Goal: Task Accomplishment & Management: Use online tool/utility

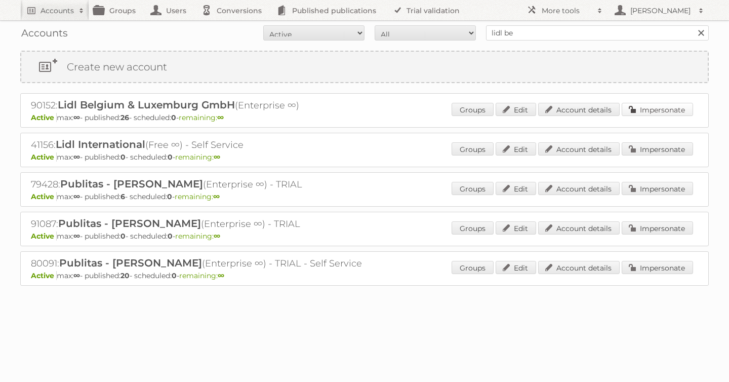
click at [641, 111] on link "Impersonate" at bounding box center [657, 109] width 71 height 13
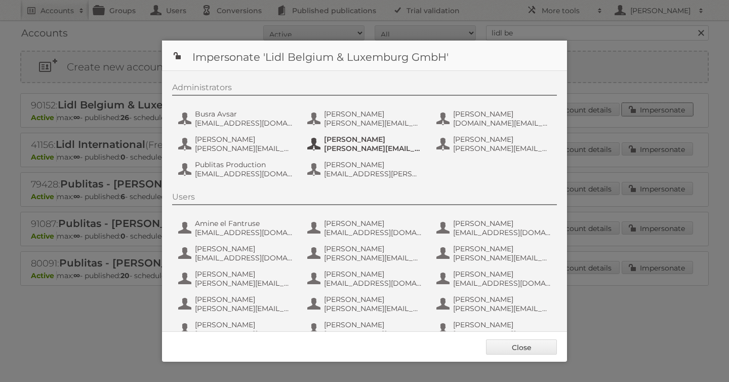
scroll to position [55, 0]
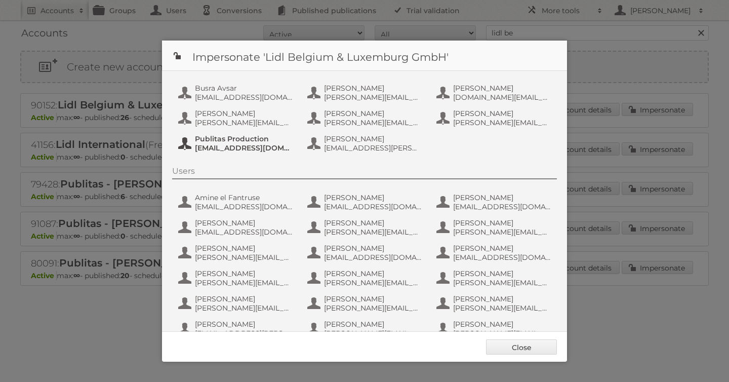
click at [244, 146] on span "[EMAIL_ADDRESS][DOMAIN_NAME]" at bounding box center [244, 147] width 98 height 9
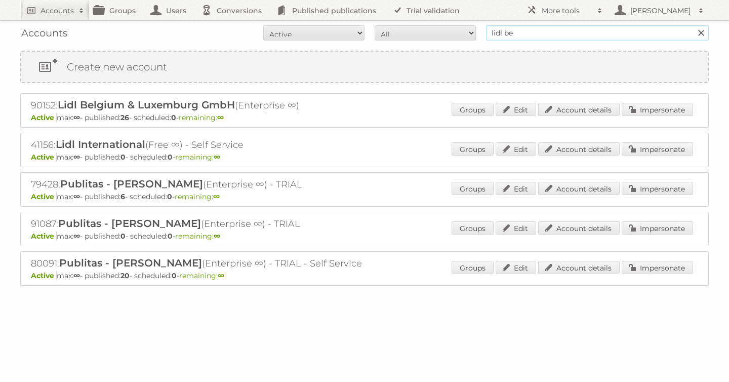
drag, startPoint x: 395, startPoint y: 29, endPoint x: 324, endPoint y: 32, distance: 71.0
click at [357, 29] on form "All Active Expired Pending All Paid Trials Self service lidl be Search" at bounding box center [364, 32] width 689 height 15
type input "etos"
click at [693, 25] on input "Search" at bounding box center [700, 32] width 15 height 15
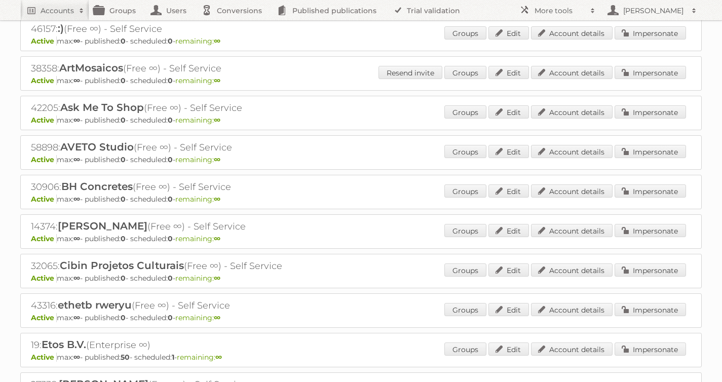
scroll to position [77, 0]
click at [652, 351] on link "Impersonate" at bounding box center [649, 348] width 71 height 13
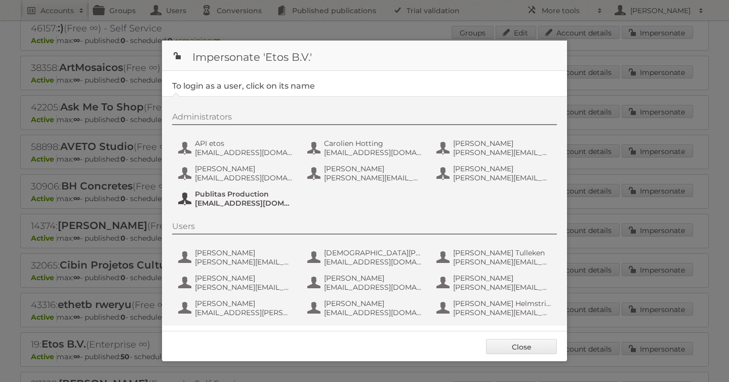
click at [219, 204] on span "fs+etos@publitas.com" at bounding box center [244, 203] width 98 height 9
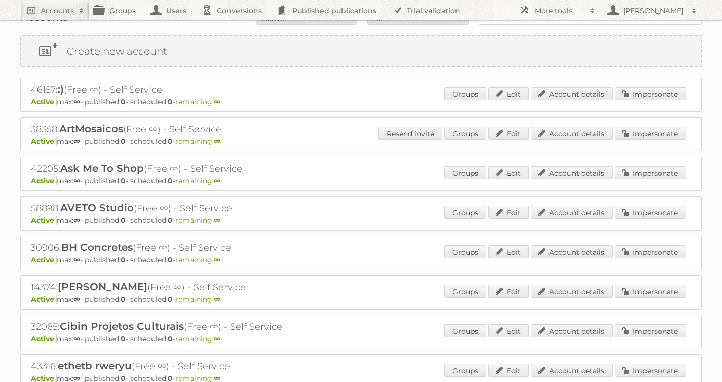
scroll to position [0, 0]
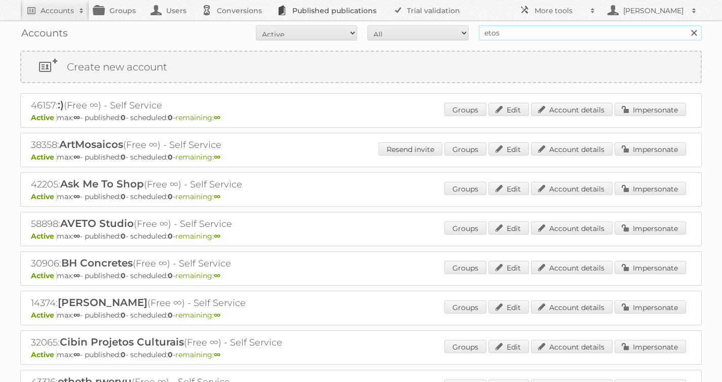
click at [340, 19] on body "Accounts Search Advanced Search Create new account Groups Users Conversions Pub…" at bounding box center [361, 191] width 722 height 382
type input "albert heijn"
click at [686, 25] on input "Search" at bounding box center [693, 32] width 15 height 15
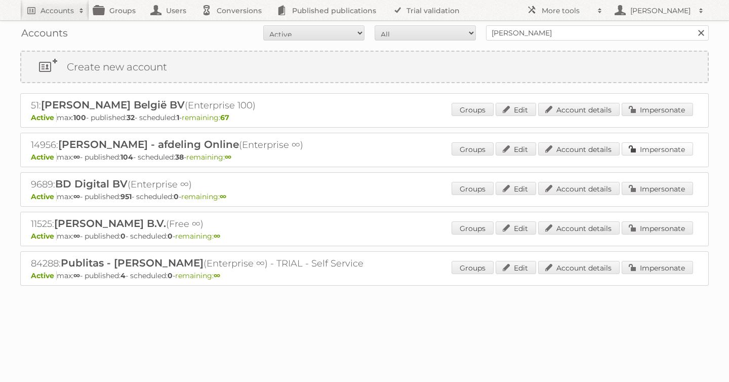
click at [654, 148] on link "Impersonate" at bounding box center [657, 148] width 71 height 13
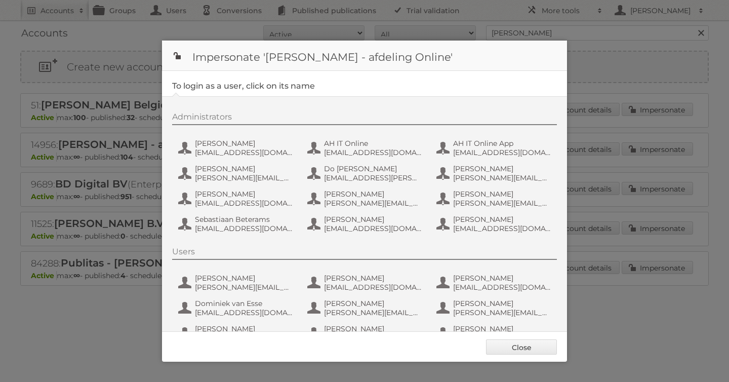
scroll to position [76, 0]
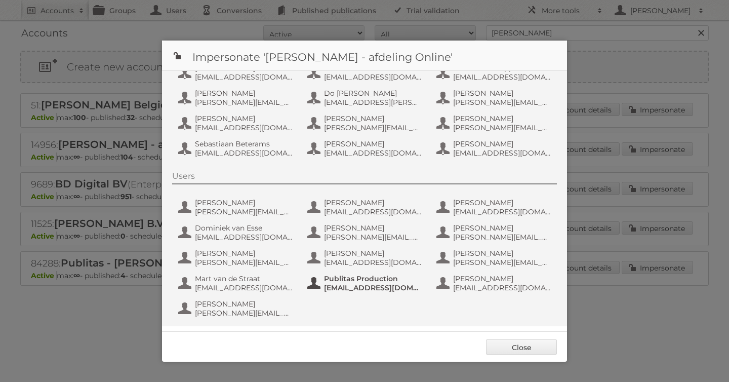
click at [353, 282] on span "Publitas Production" at bounding box center [373, 278] width 98 height 9
